Goal: Find contact information: Find contact information

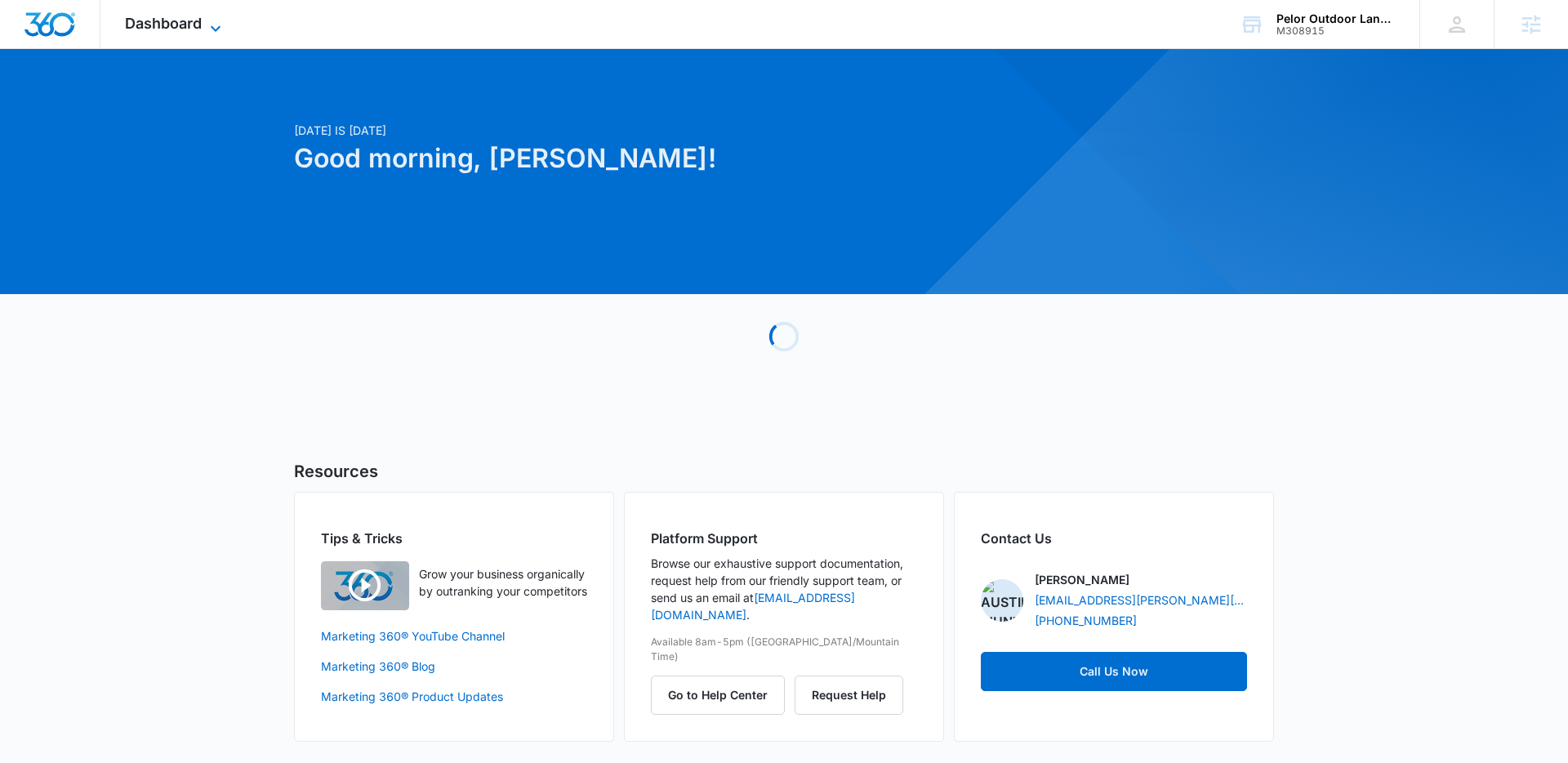
click at [187, 21] on span "Dashboard" at bounding box center [163, 23] width 77 height 17
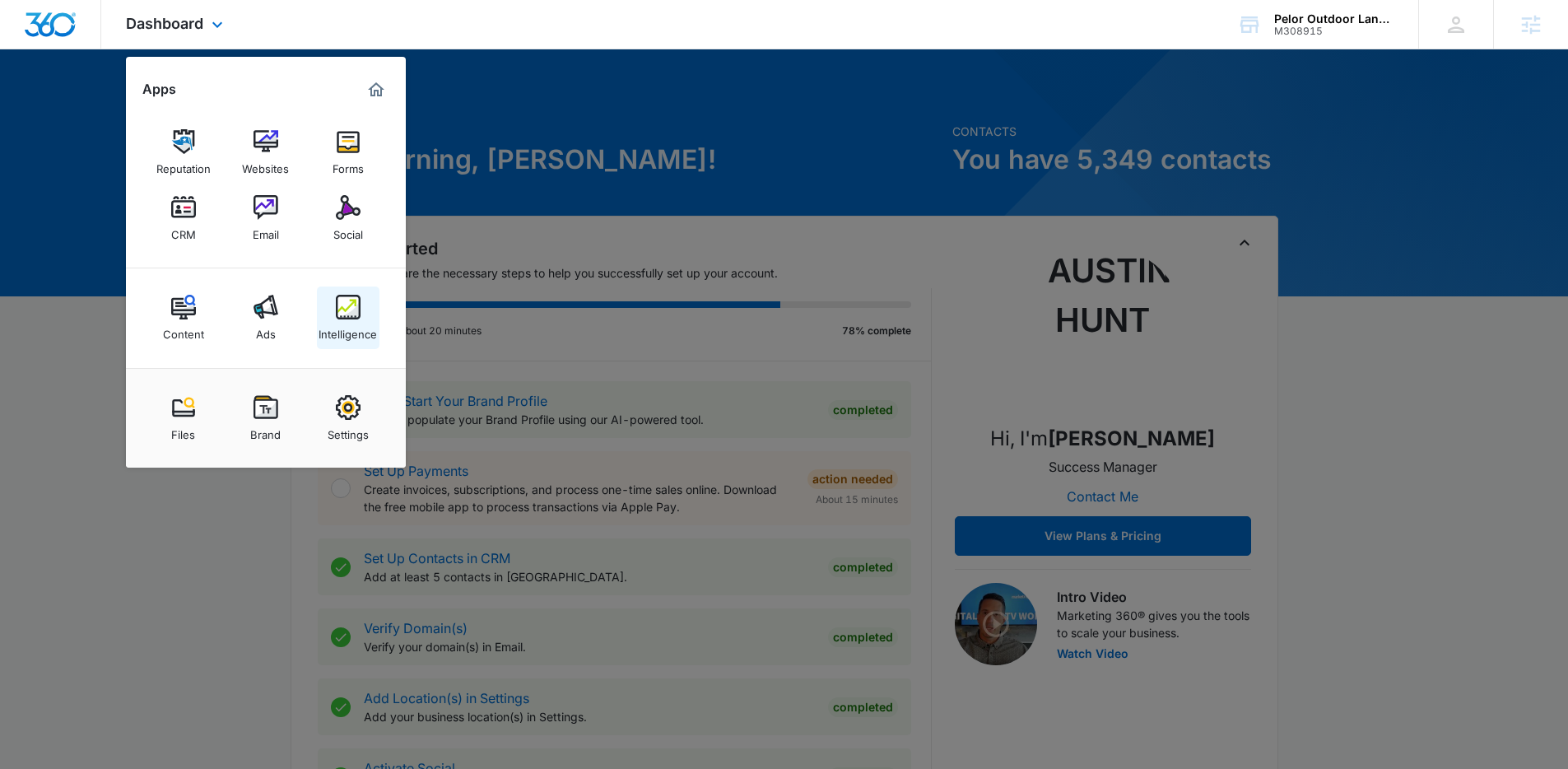
click at [333, 303] on link "Intelligence" at bounding box center [348, 318] width 63 height 63
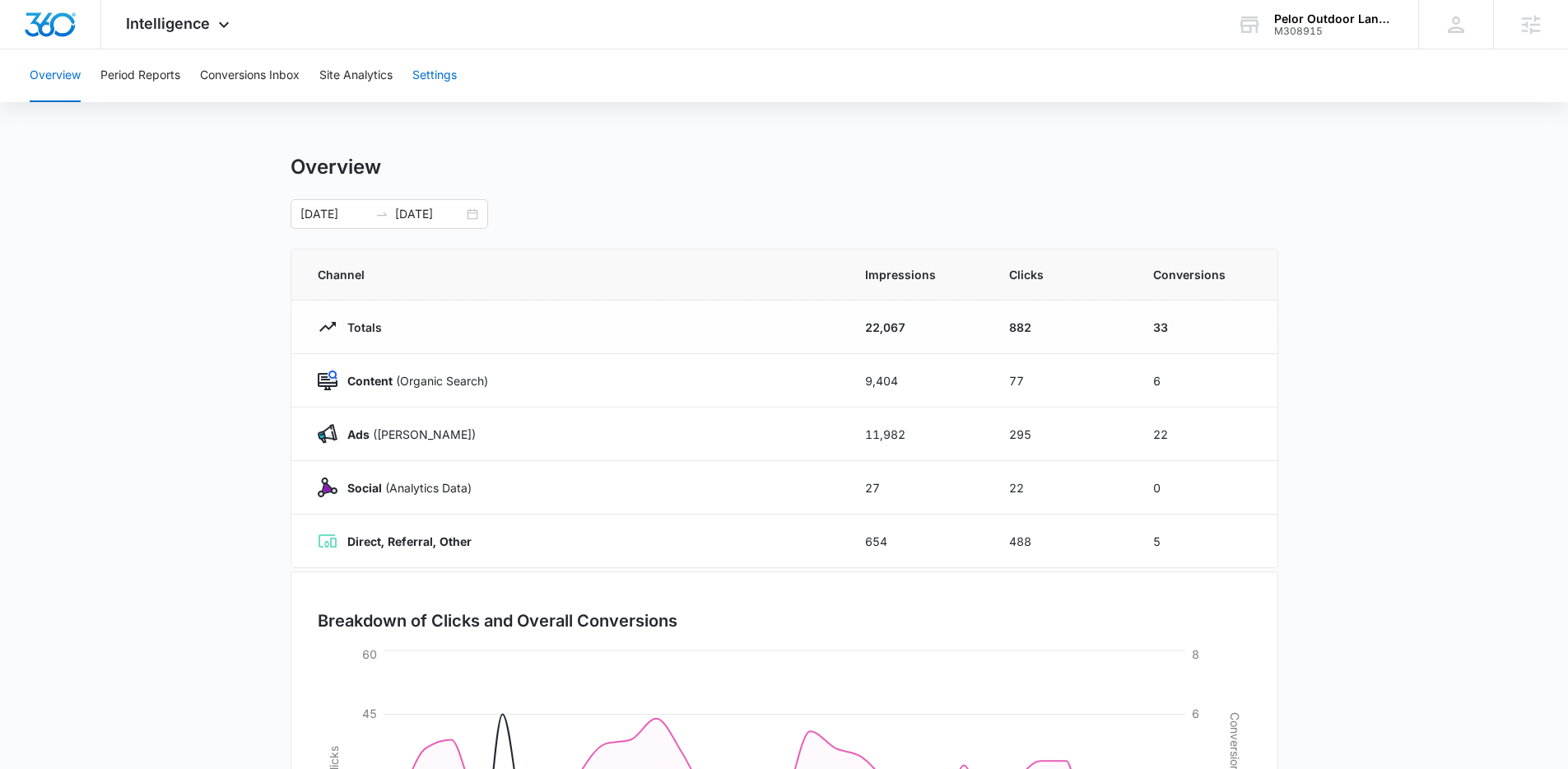
click at [448, 79] on button "Settings" at bounding box center [435, 75] width 44 height 53
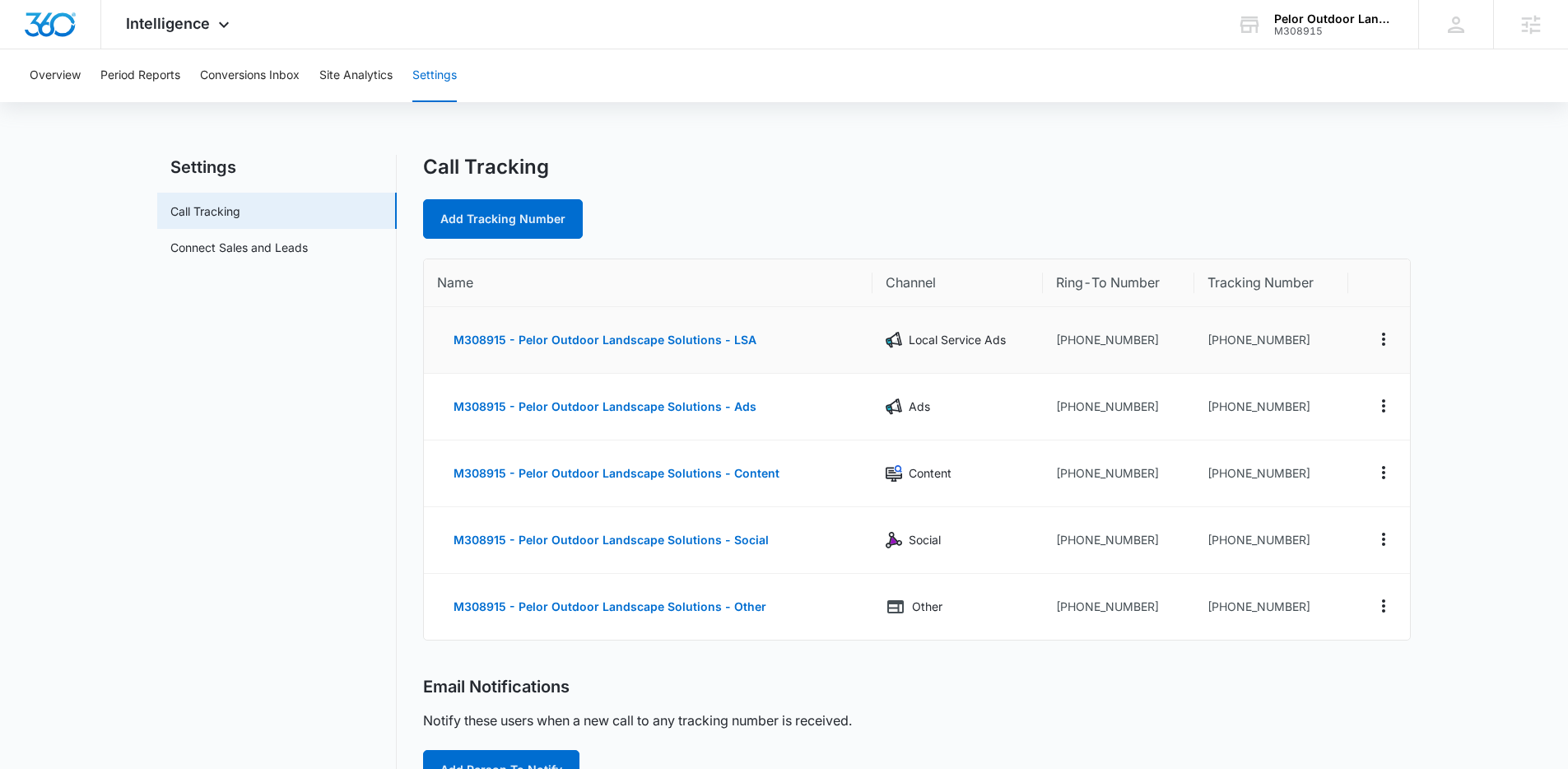
click at [1197, 370] on td "[PHONE_NUMBER]" at bounding box center [1271, 340] width 154 height 67
drag, startPoint x: 1326, startPoint y: 404, endPoint x: 1221, endPoint y: 404, distance: 105.0
click at [1221, 404] on td "[PHONE_NUMBER]" at bounding box center [1271, 407] width 154 height 67
copy td "4072582212"
